Goal: Information Seeking & Learning: Understand process/instructions

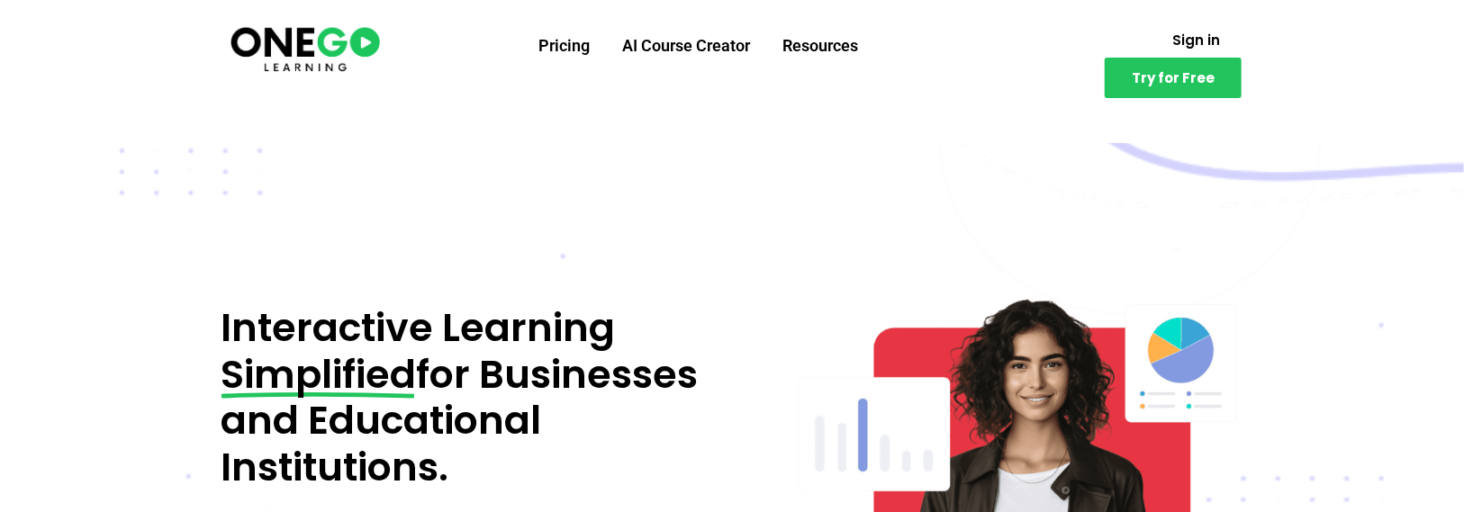
click at [612, 236] on div "Interactive Learning Simplified for Businesses and Educational Institutions. Ad…" at bounding box center [490, 501] width 572 height 536
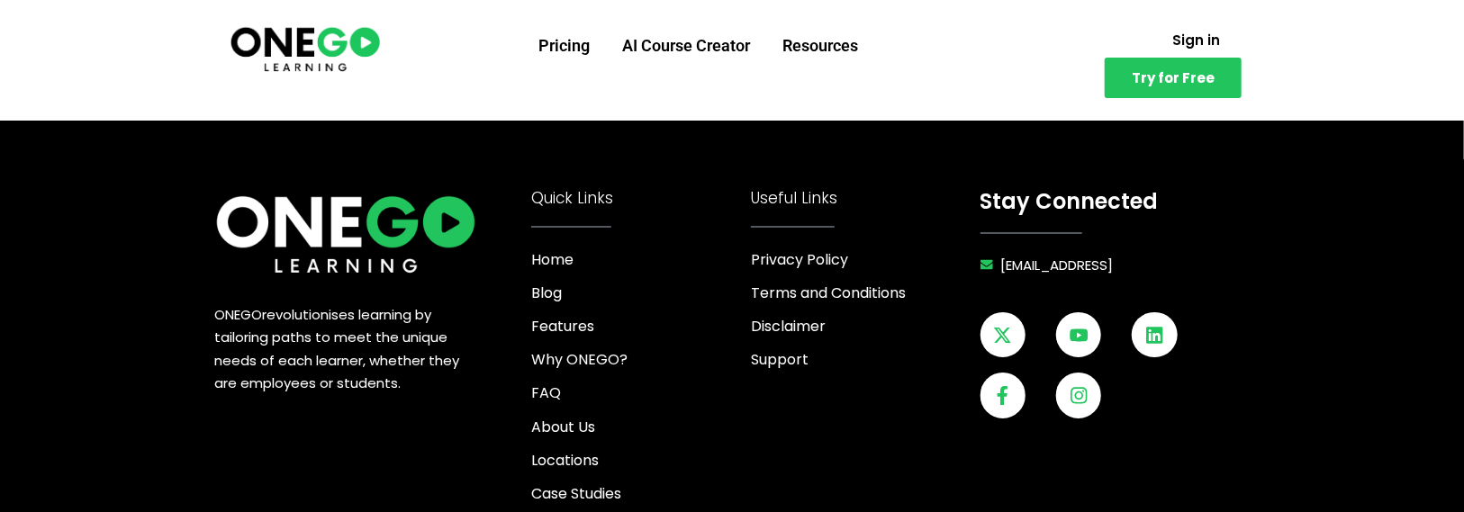
scroll to position [7182, 0]
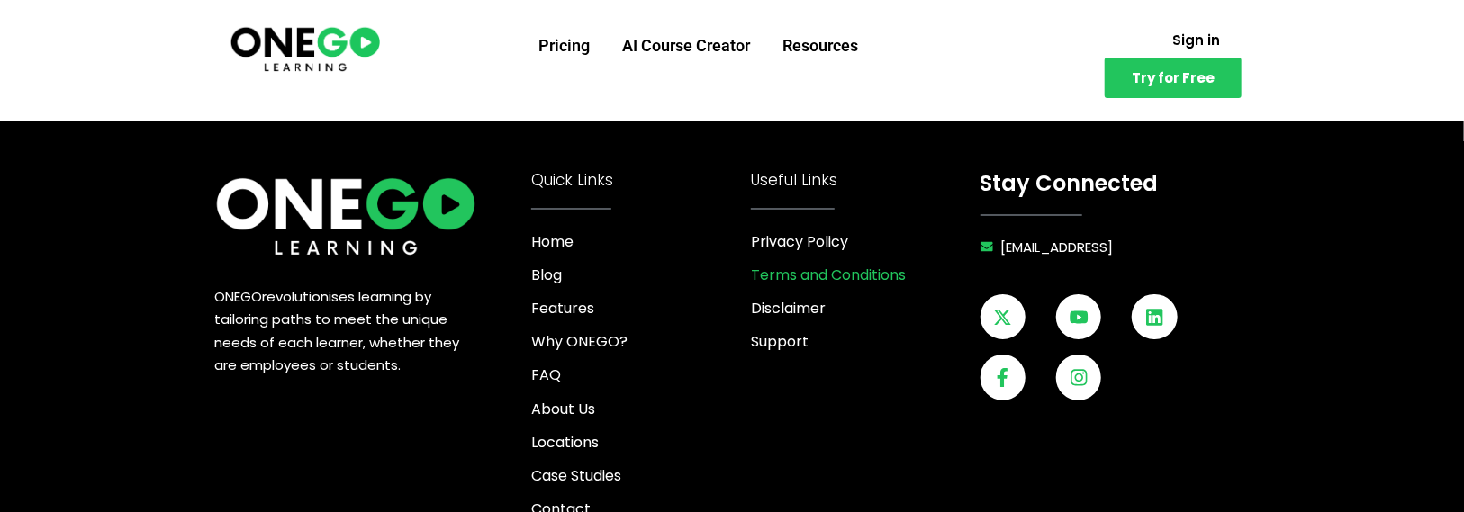
click at [811, 263] on span "Terms and Conditions" at bounding box center [828, 275] width 155 height 24
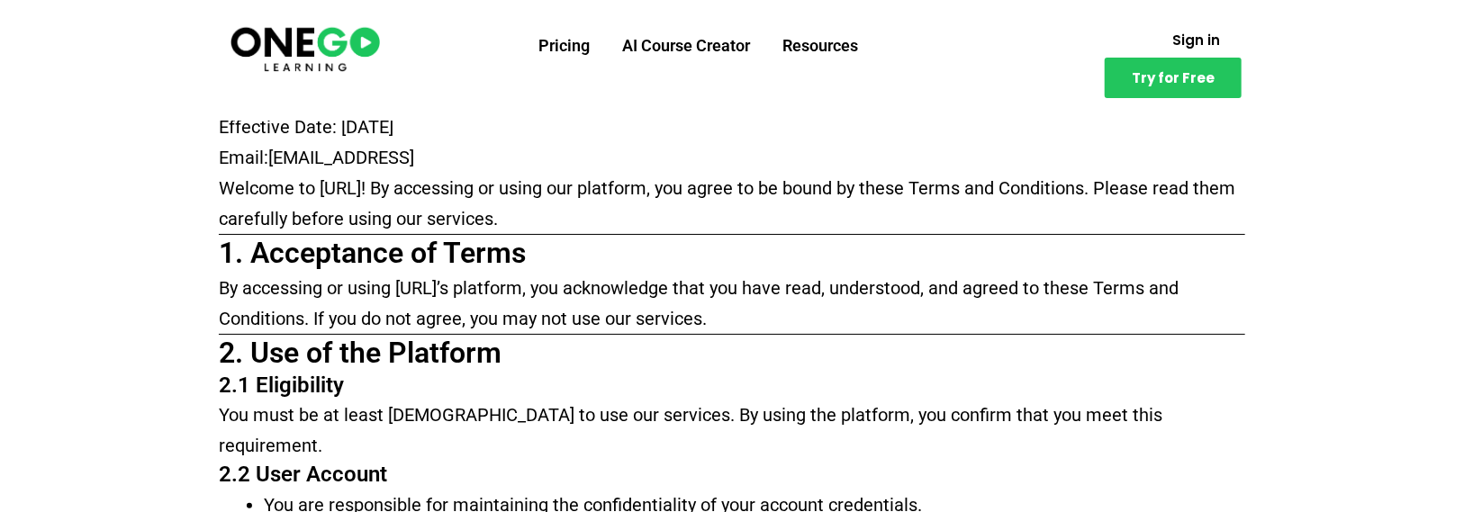
click at [856, 219] on p "Welcome to [URL]! By accessing or using our platform, you agree to be bound by …" at bounding box center [732, 203] width 1027 height 61
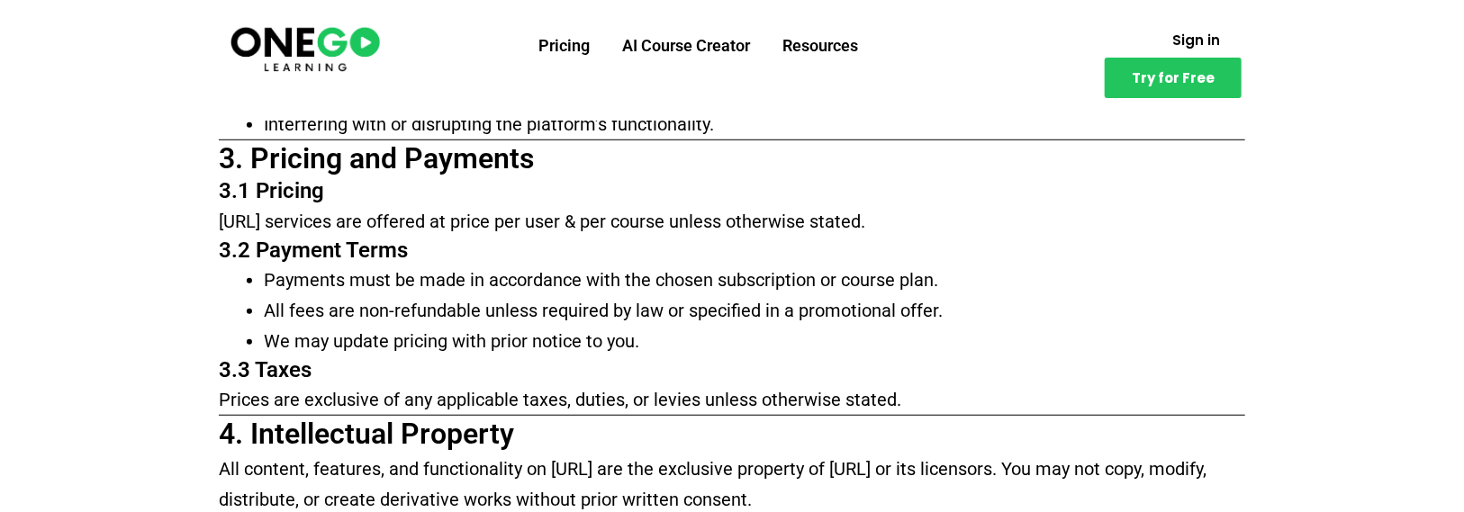
scroll to position [877, 0]
